Goal: Task Accomplishment & Management: Use online tool/utility

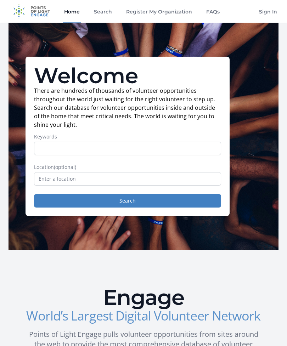
click at [97, 14] on link "Search" at bounding box center [102, 11] width 21 height 23
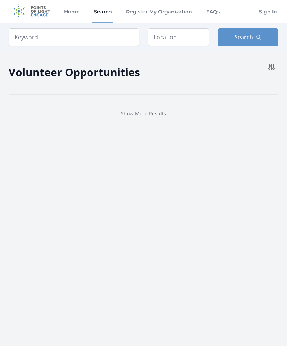
click at [73, 15] on link "Home" at bounding box center [72, 11] width 18 height 23
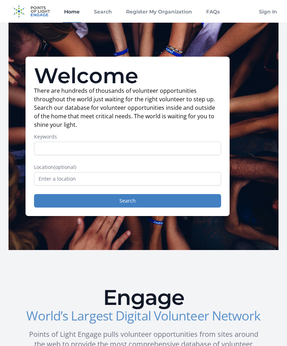
click at [99, 11] on link "Search" at bounding box center [102, 11] width 21 height 23
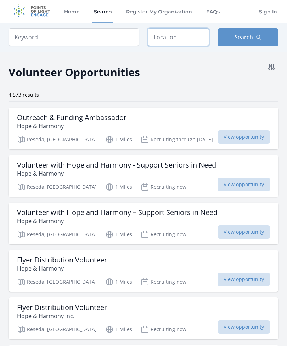
click at [185, 41] on input "text" at bounding box center [178, 37] width 61 height 18
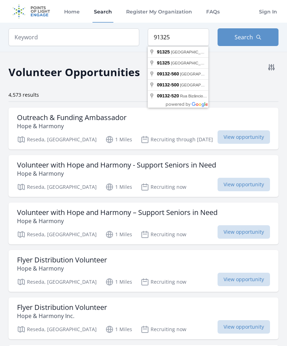
type input "Los Angeles, CA 91325, USA"
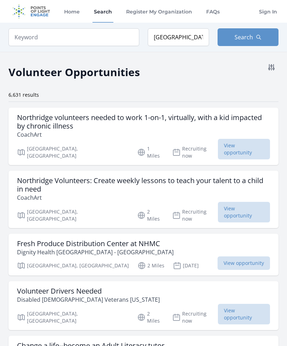
click at [240, 43] on button "Search" at bounding box center [248, 37] width 61 height 18
click at [271, 73] on button at bounding box center [271, 67] width 14 height 14
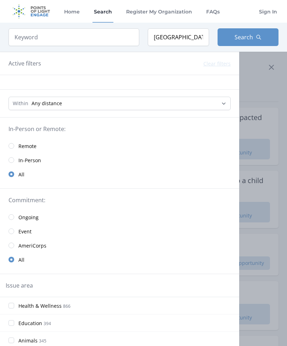
click at [185, 158] on link "In-Person" at bounding box center [119, 160] width 239 height 14
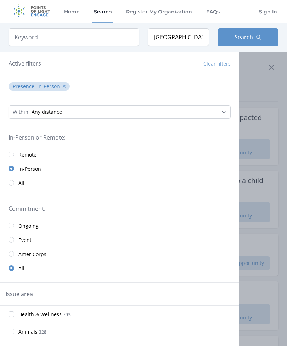
click at [271, 82] on div at bounding box center [143, 173] width 287 height 346
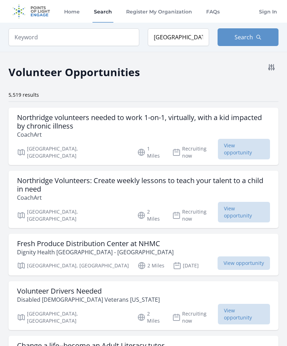
click at [272, 71] on icon at bounding box center [271, 67] width 9 height 9
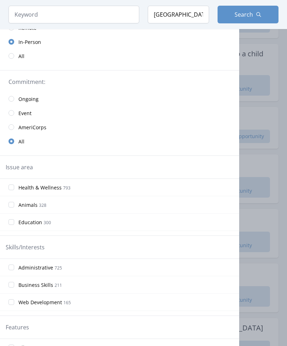
scroll to position [127, 0]
click at [265, 133] on div at bounding box center [143, 173] width 287 height 346
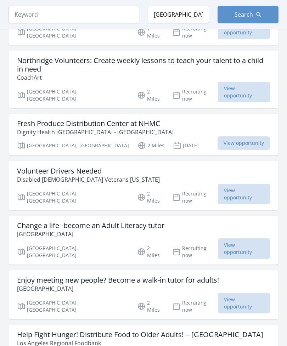
scroll to position [120, 0]
click at [187, 119] on div "Fresh Produce Distribution Center at NHMC Dignity Health Northridge - WAC" at bounding box center [143, 127] width 253 height 17
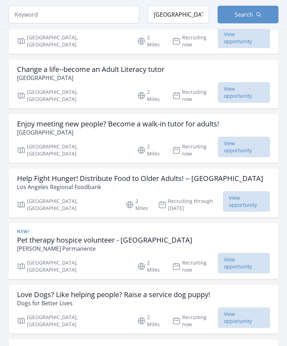
scroll to position [277, 0]
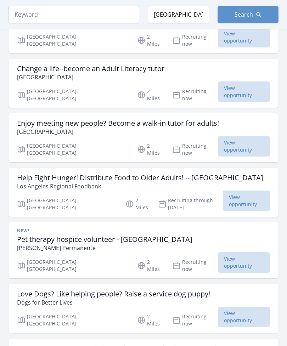
click at [211, 174] on h3 "Help Fight Hunger! Distribute Food to Older Adults! -- Northridge" at bounding box center [140, 178] width 246 height 9
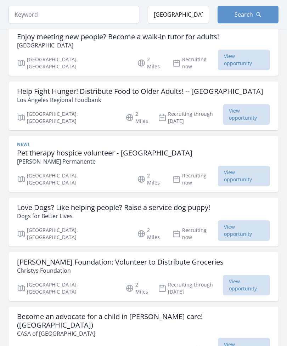
scroll to position [364, 0]
click at [215, 203] on div "Love Dogs? Like helping people? Raise a service dog puppy! Dogs for Better Lives" at bounding box center [143, 211] width 253 height 17
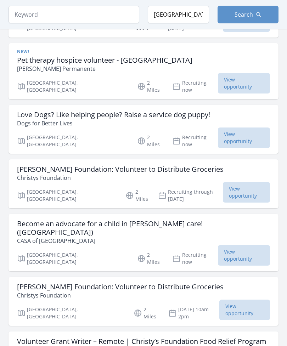
scroll to position [456, 0]
click at [210, 220] on div "Become an advocate for a child in foster care! (Northridge) CASA of Los Angeles" at bounding box center [143, 233] width 253 height 26
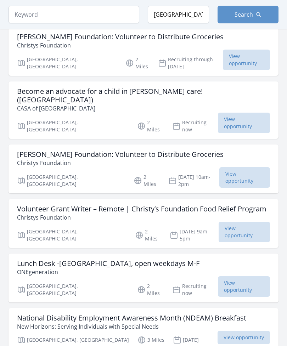
scroll to position [589, 0]
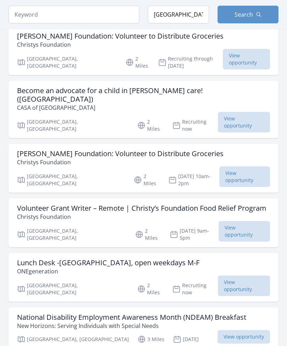
click at [212, 259] on div "Lunch Desk -Northridge Senior Center, open weekdays M-F ONEgeneration" at bounding box center [143, 267] width 253 height 17
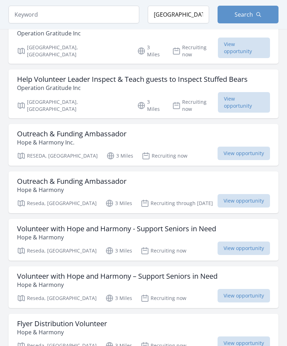
scroll to position [1243, 0]
click at [185, 320] on div "Flyer Distribution Volunteer Hope & Harmony" at bounding box center [143, 328] width 253 height 17
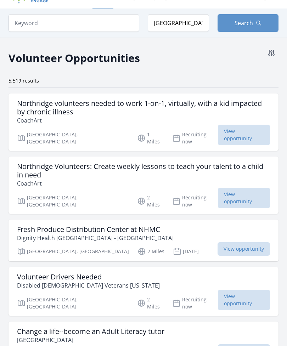
scroll to position [0, 0]
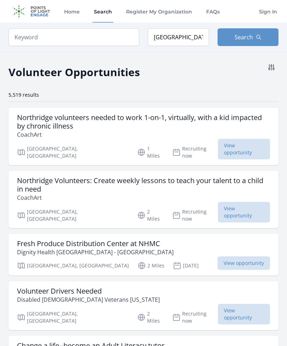
click at [277, 68] on button at bounding box center [271, 67] width 14 height 14
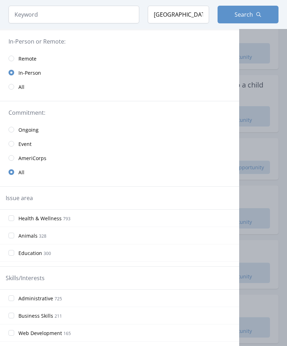
click at [9, 146] on input "radio" at bounding box center [12, 144] width 6 height 6
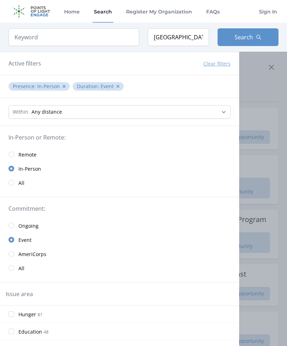
click at [260, 132] on div at bounding box center [143, 173] width 287 height 346
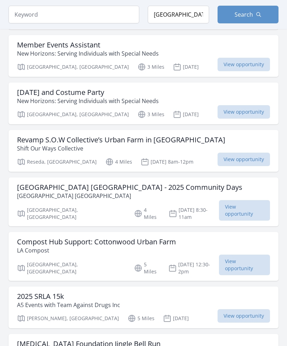
scroll to position [278, 0]
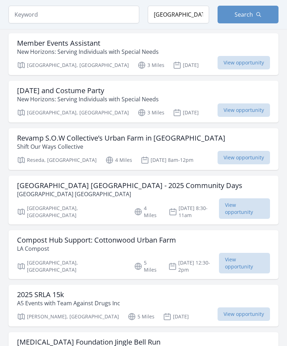
click at [196, 134] on div "Revamp S.O.W Collective’s Urban Farm in Reseda Shift Our Ways Collective" at bounding box center [143, 142] width 253 height 17
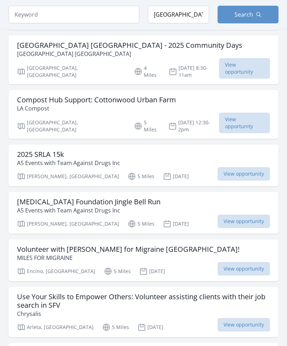
scroll to position [419, 0]
click at [206, 198] on div "Arthritis Foundation Jingle Bell Run A5 Events with Team Against Drugs Inc" at bounding box center [143, 206] width 253 height 17
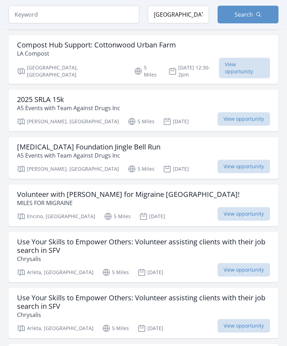
scroll to position [470, 0]
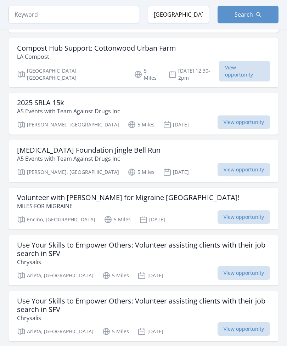
click at [185, 194] on div "Volunteer with Miles for Migraine Los Angeles! MILES FOR MIGRAINE" at bounding box center [143, 202] width 253 height 17
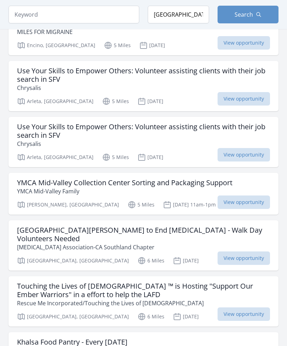
scroll to position [645, 0]
click at [217, 179] on h3 "YMCA Mid-Valley Collection Center Sorting and Packaging Support" at bounding box center [124, 183] width 215 height 9
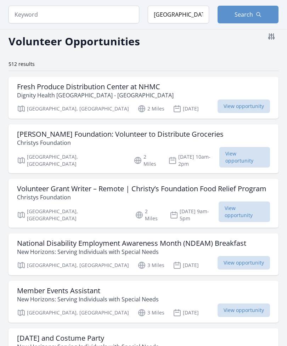
scroll to position [0, 0]
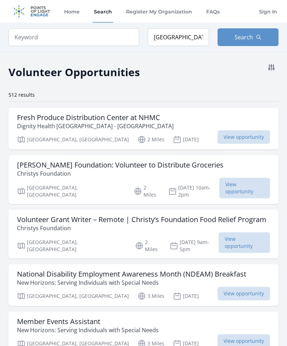
click at [102, 15] on link "Search" at bounding box center [102, 11] width 21 height 23
click at [271, 71] on icon at bounding box center [271, 67] width 9 height 9
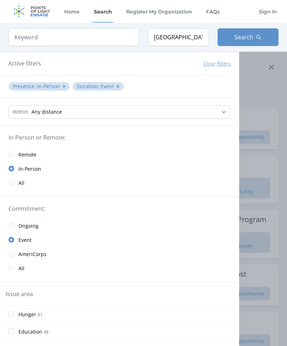
click at [247, 105] on div at bounding box center [143, 173] width 287 height 346
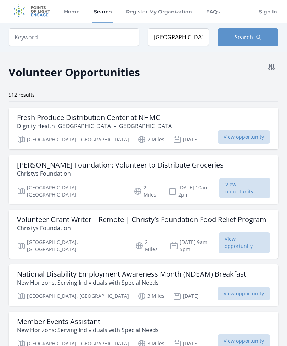
click at [274, 69] on icon at bounding box center [272, 67] width 6 height 6
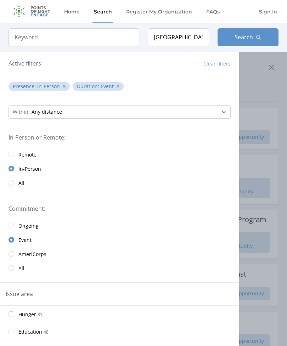
click at [268, 79] on div at bounding box center [143, 173] width 287 height 346
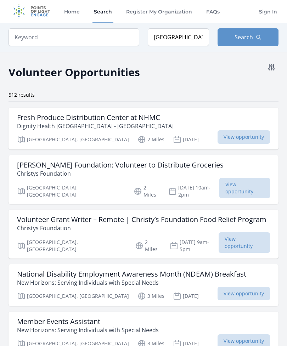
click at [269, 72] on button at bounding box center [271, 67] width 14 height 14
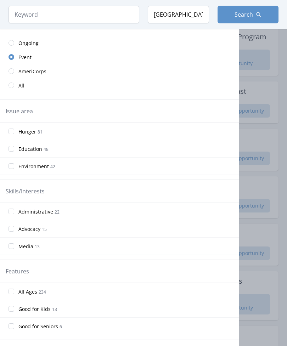
scroll to position [183, 0]
click at [252, 144] on div at bounding box center [143, 173] width 287 height 346
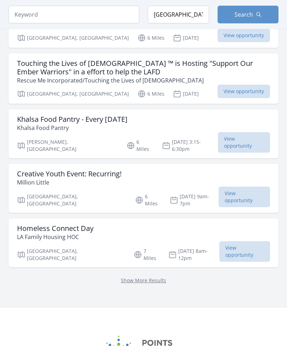
scroll to position [870, 0]
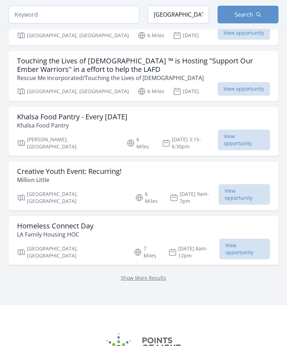
click at [159, 275] on link "Show More Results" at bounding box center [143, 278] width 45 height 7
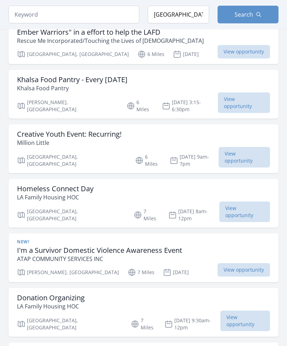
scroll to position [906, 0]
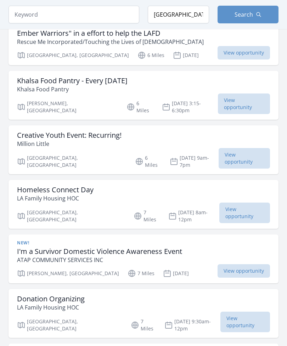
click at [193, 186] on div "Homeless Connect Day LA Family Housing HOC" at bounding box center [143, 194] width 253 height 17
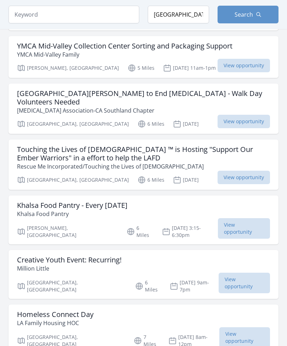
scroll to position [781, 0]
click at [208, 196] on div "Khalsa Food Pantry - Every Friday Khalsa Food Pantry Pacoima, CA 6 Miles Jul 25…" at bounding box center [144, 220] width 270 height 49
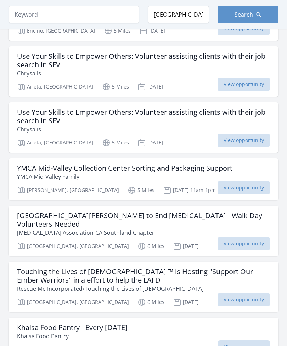
scroll to position [659, 0]
click at [216, 212] on h3 "San Fernando Valley Walk to End Alzheimer's - Walk Day Volunteers Needed" at bounding box center [143, 220] width 253 height 17
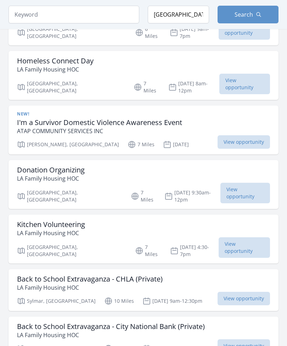
scroll to position [1034, 0]
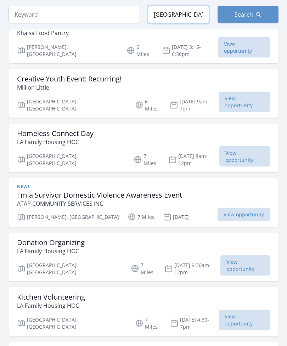
click at [187, 22] on input "Los Angeles, CA 91325, USA" at bounding box center [178, 15] width 61 height 18
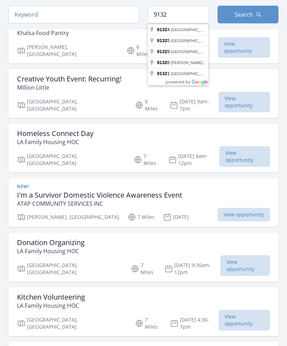
type input "Northridge, CA 91324, USA"
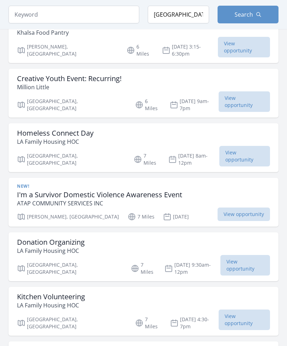
scroll to position [893, 0]
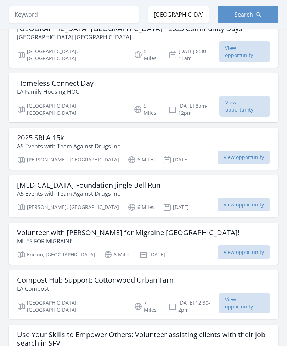
scroll to position [547, 0]
click at [39, 142] on p "A5 Events with Team Against Drugs Inc" at bounding box center [68, 146] width 103 height 9
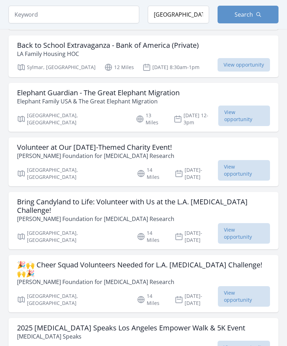
scroll to position [1467, 0]
click at [222, 198] on h3 "Bring Candyland to Life: Volunteer with Us at the L.A. [MEDICAL_DATA] Challenge!" at bounding box center [143, 206] width 253 height 17
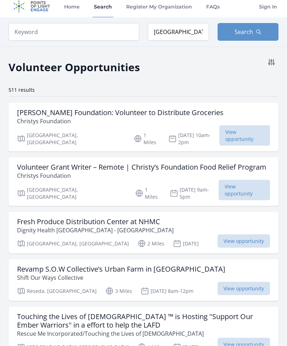
scroll to position [0, 0]
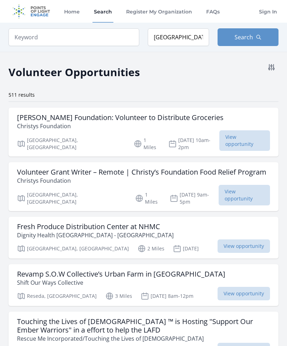
click at [29, 119] on h3 "Christy's Foundation: Volunteer to Distribute Groceries" at bounding box center [120, 117] width 207 height 9
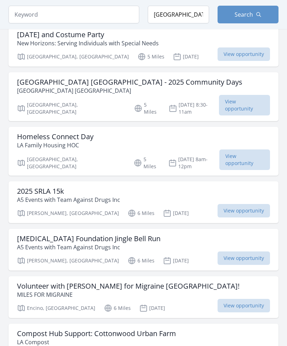
scroll to position [495, 0]
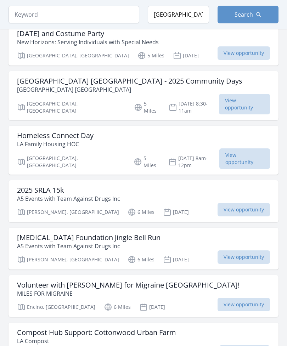
click at [29, 186] on h3 "2025 SRLA 15k" at bounding box center [68, 190] width 103 height 9
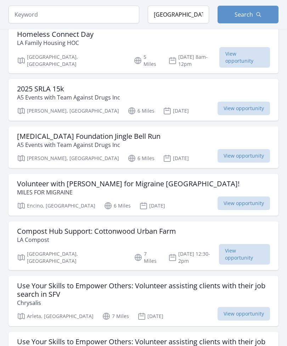
scroll to position [596, 0]
click at [35, 188] on p "MILES FOR MIGRAINE" at bounding box center [128, 192] width 223 height 9
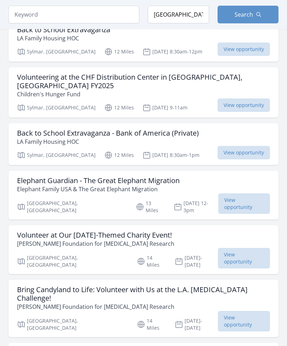
scroll to position [1379, 0]
click at [33, 303] on p "[PERSON_NAME] Foundation for [MEDICAL_DATA] Research" at bounding box center [143, 307] width 253 height 9
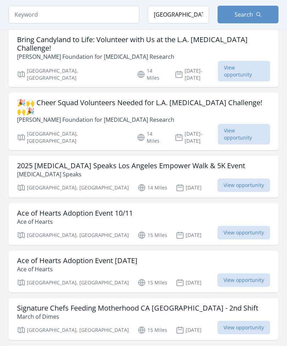
scroll to position [1630, 0]
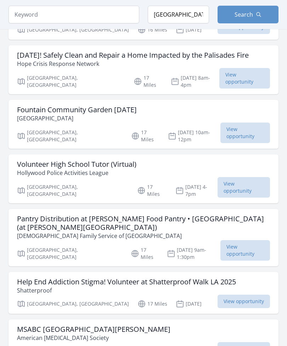
scroll to position [2742, 0]
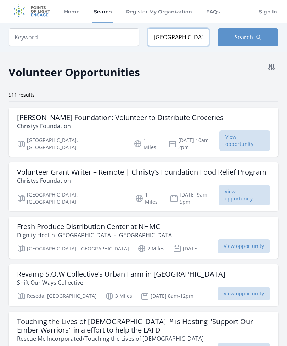
click at [186, 39] on input "Northridge, CA 91324, USA" at bounding box center [178, 37] width 61 height 18
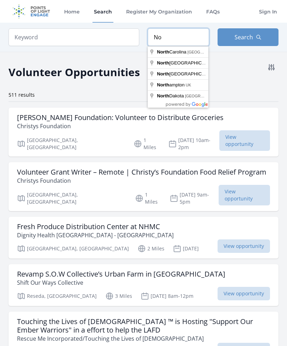
type input "N"
type input "Northridge, CA 91324, USA"
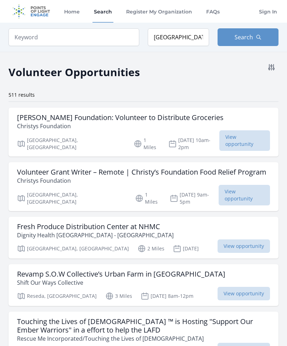
click at [246, 38] on span "Search" at bounding box center [244, 37] width 18 height 9
click at [248, 41] on button "Search" at bounding box center [248, 37] width 61 height 18
click at [272, 71] on icon at bounding box center [271, 67] width 9 height 9
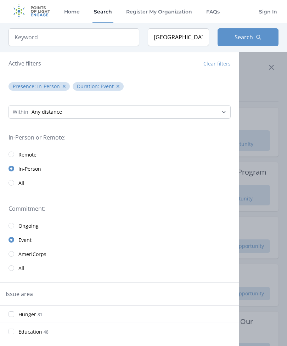
click at [260, 101] on div at bounding box center [143, 173] width 287 height 346
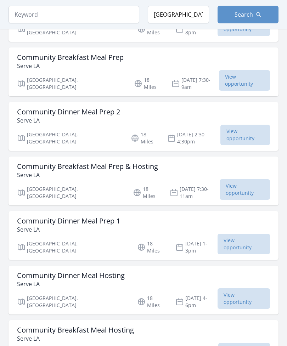
scroll to position [3801, 0]
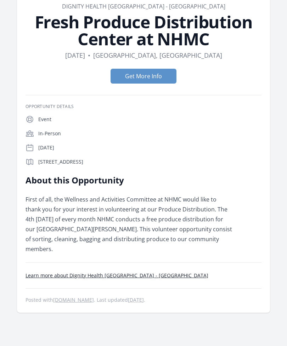
scroll to position [41, 0]
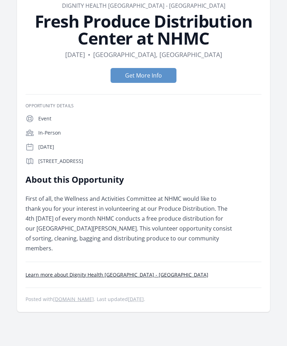
click at [163, 79] on button "Get More Info" at bounding box center [144, 75] width 66 height 15
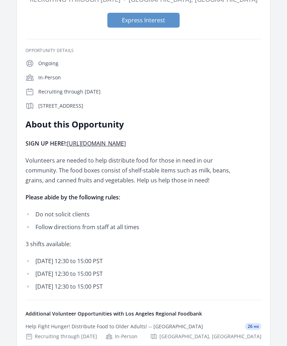
scroll to position [127, 0]
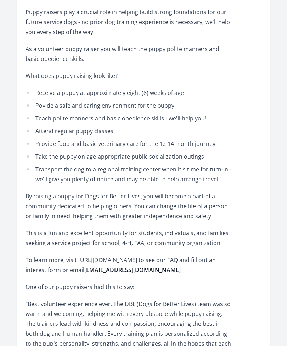
scroll to position [292, 0]
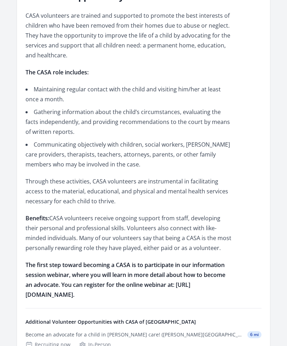
scroll to position [241, 0]
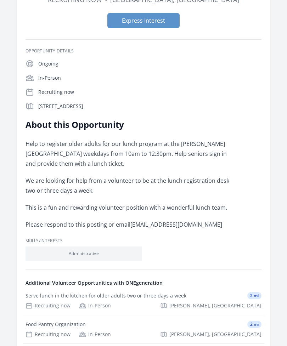
scroll to position [113, 0]
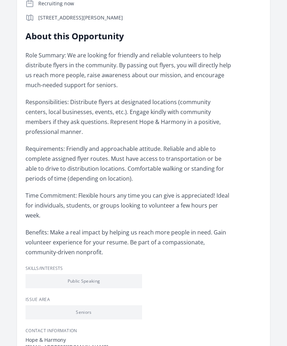
scroll to position [155, 0]
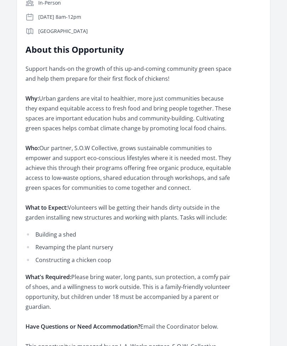
scroll to position [189, 0]
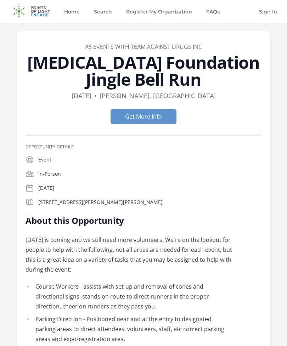
click at [168, 121] on button "Get More Info" at bounding box center [144, 116] width 66 height 15
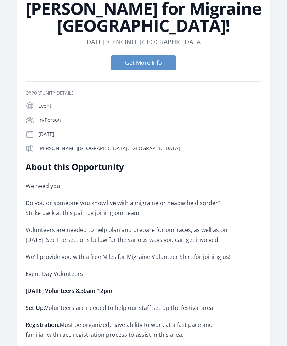
scroll to position [64, 0]
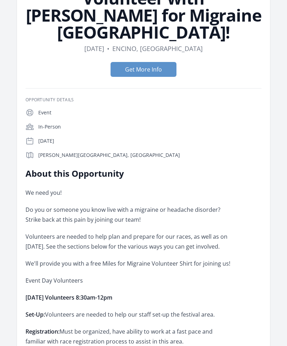
click at [171, 62] on button "Get More Info" at bounding box center [144, 69] width 66 height 15
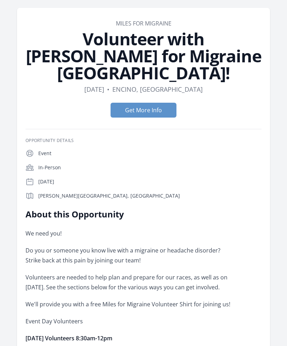
scroll to position [0, 0]
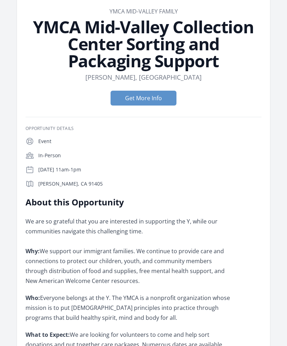
scroll to position [35, 0]
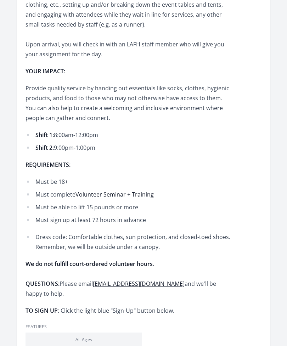
scroll to position [304, 0]
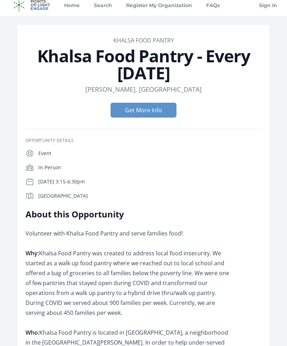
scroll to position [7, 0]
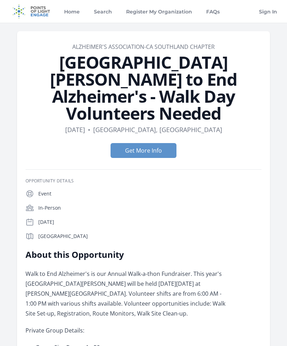
click at [171, 143] on button "Get More Info" at bounding box center [144, 150] width 66 height 15
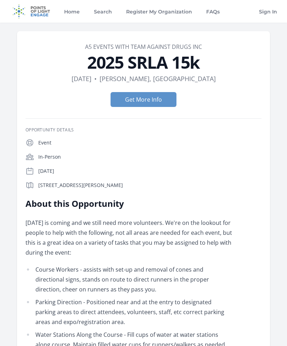
click at [164, 99] on button "Get More Info" at bounding box center [144, 99] width 66 height 15
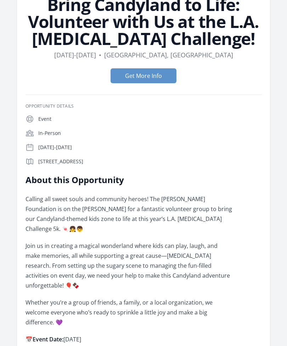
scroll to position [55, 0]
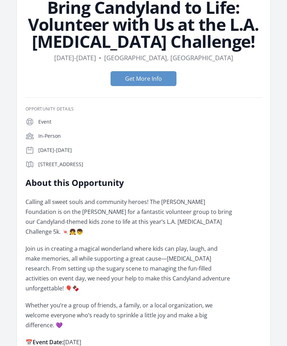
click at [158, 78] on button "Get More Info" at bounding box center [144, 79] width 66 height 15
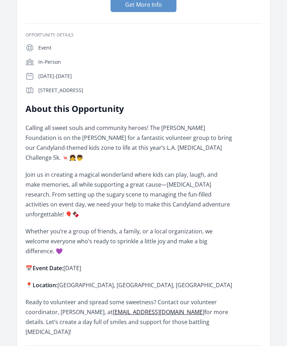
scroll to position [94, 0]
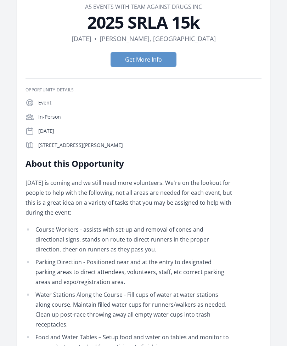
scroll to position [40, 0]
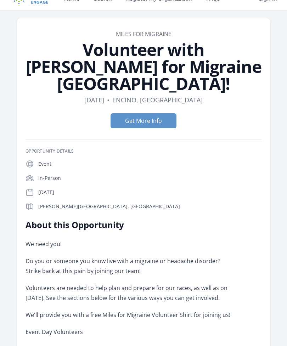
scroll to position [12, 0]
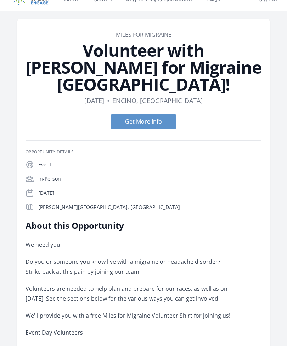
click at [132, 114] on button "Get More Info" at bounding box center [144, 121] width 66 height 15
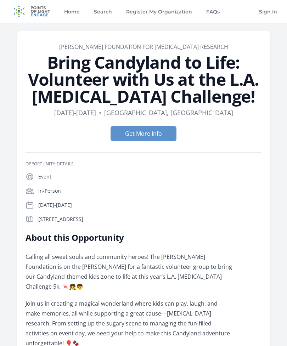
click at [129, 133] on button "Get More Info" at bounding box center [144, 133] width 66 height 15
